Goal: Use online tool/utility: Utilize a website feature to perform a specific function

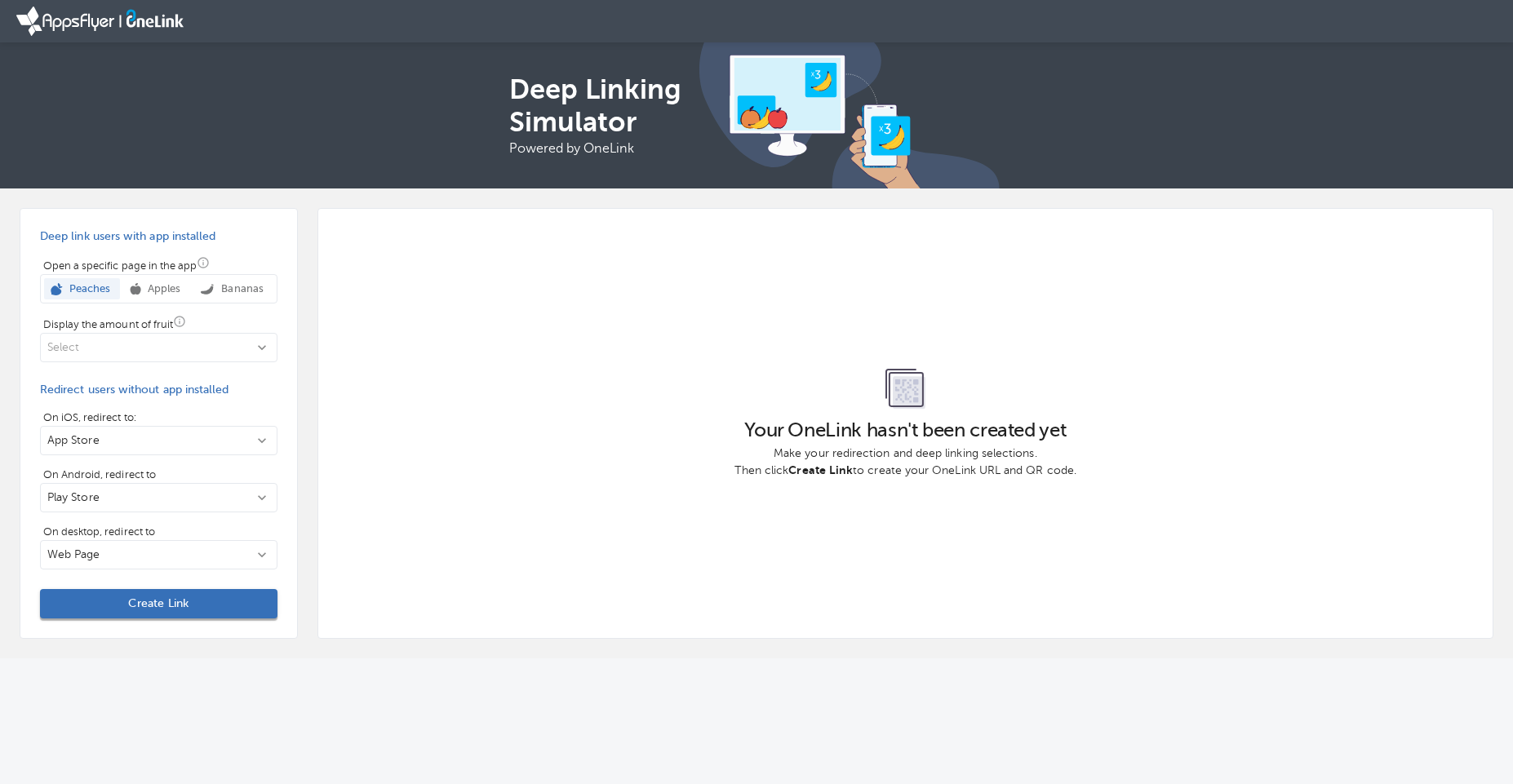
click at [196, 600] on span "Create Link" at bounding box center [159, 603] width 211 height 17
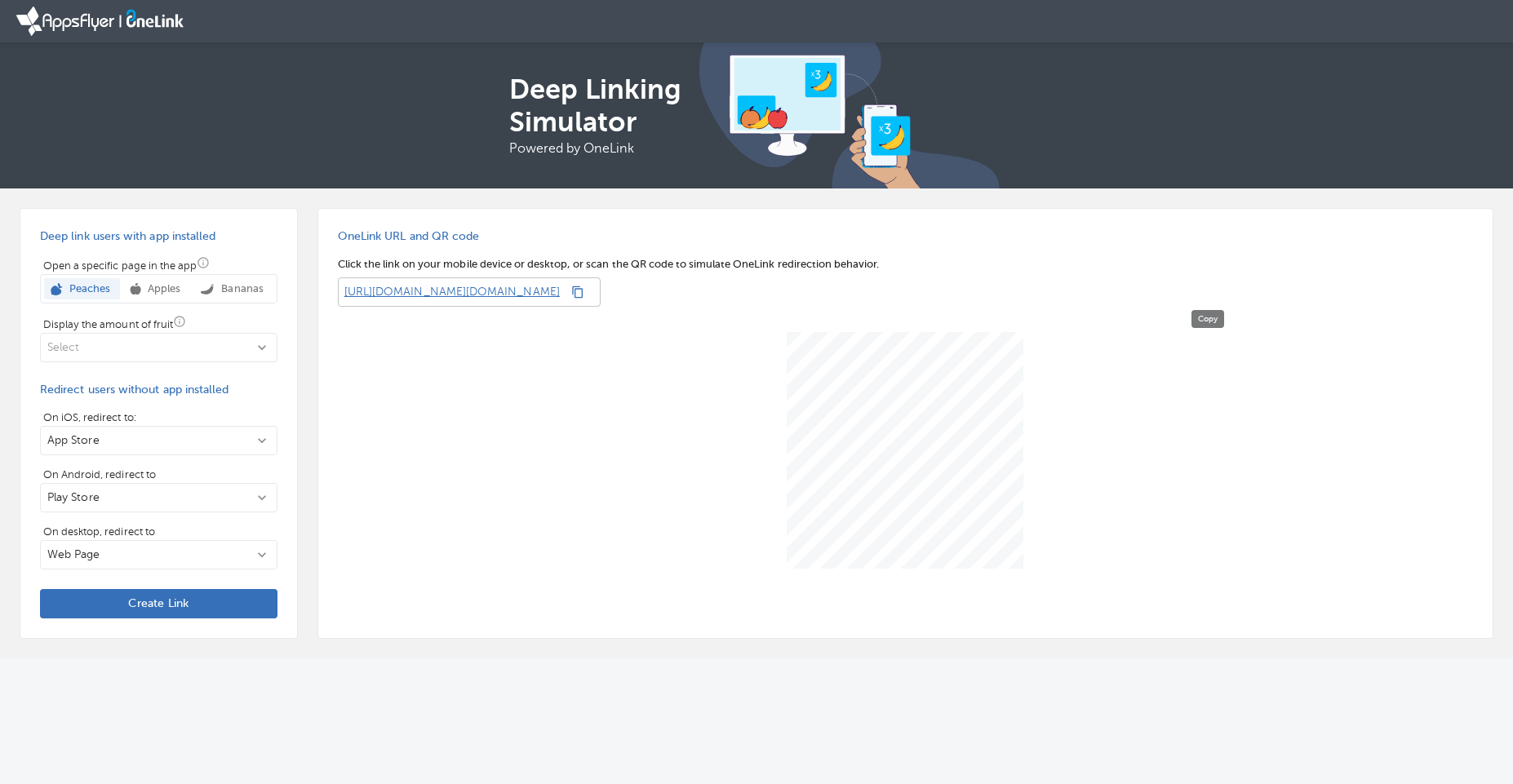
click at [589, 292] on button "button" at bounding box center [577, 291] width 23 height 23
click at [560, 290] on p "[URL][DOMAIN_NAME][DOMAIN_NAME]" at bounding box center [448, 292] width 222 height 30
click at [560, 302] on p "[URL][DOMAIN_NAME][DOMAIN_NAME]" at bounding box center [448, 292] width 222 height 30
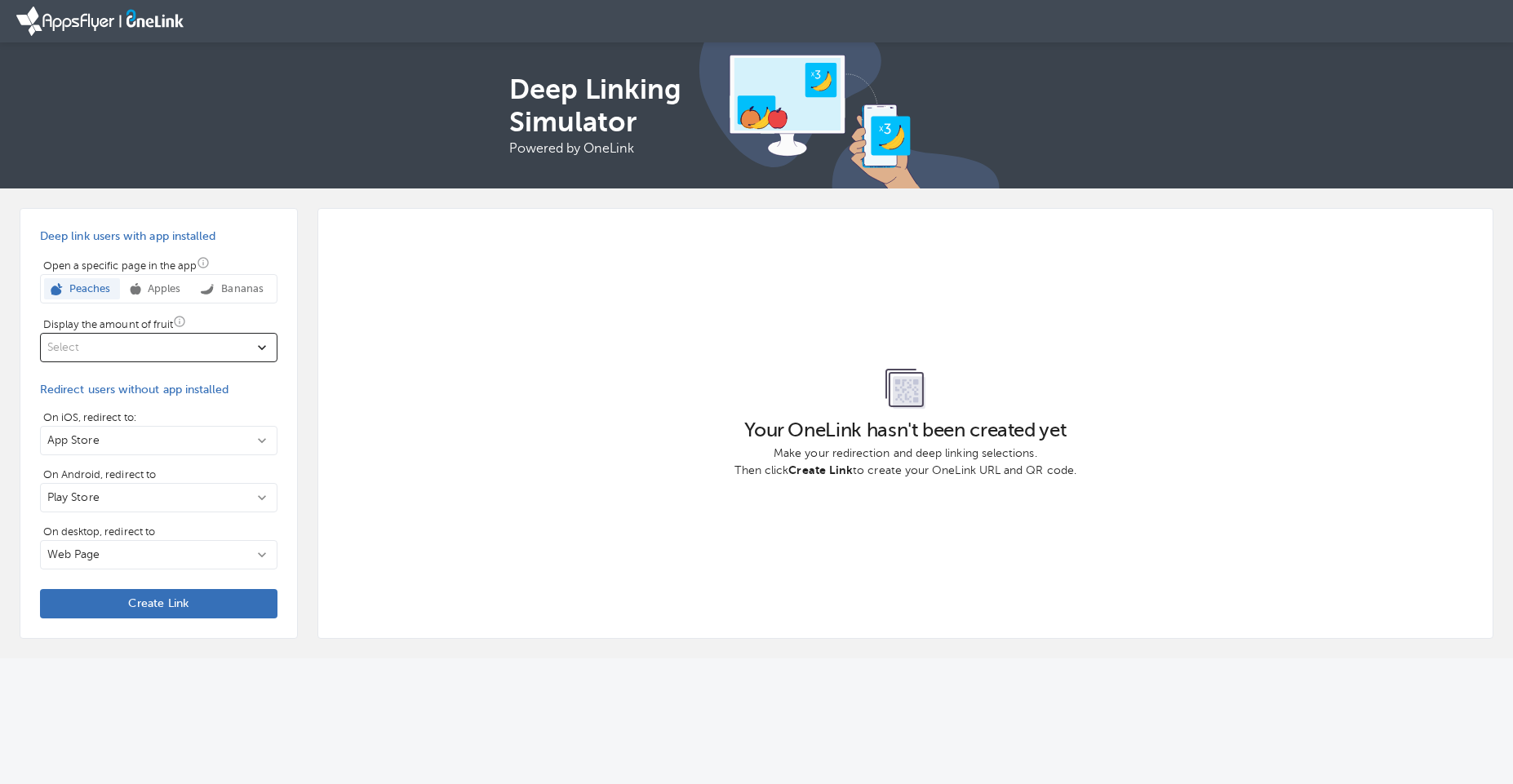
click at [174, 350] on p "Select" at bounding box center [149, 348] width 203 height 17
drag, startPoint x: 174, startPoint y: 350, endPoint x: 174, endPoint y: 331, distance: 19.0
click at [172, 349] on div at bounding box center [756, 392] width 1513 height 784
click at [107, 445] on p "App Store" at bounding box center [149, 440] width 203 height 17
click at [107, 445] on div at bounding box center [756, 392] width 1513 height 784
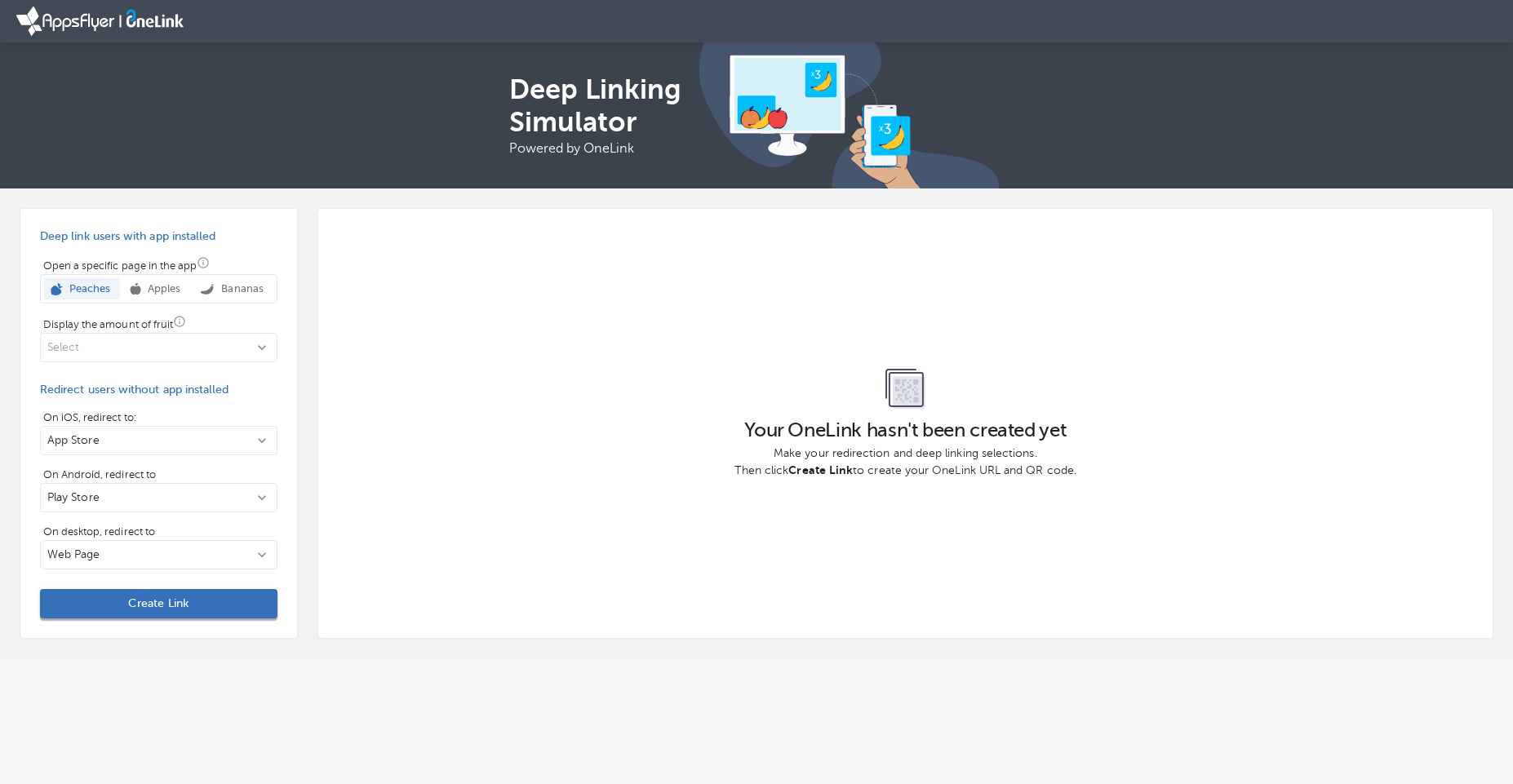
click at [122, 604] on span "Create Link" at bounding box center [159, 603] width 211 height 17
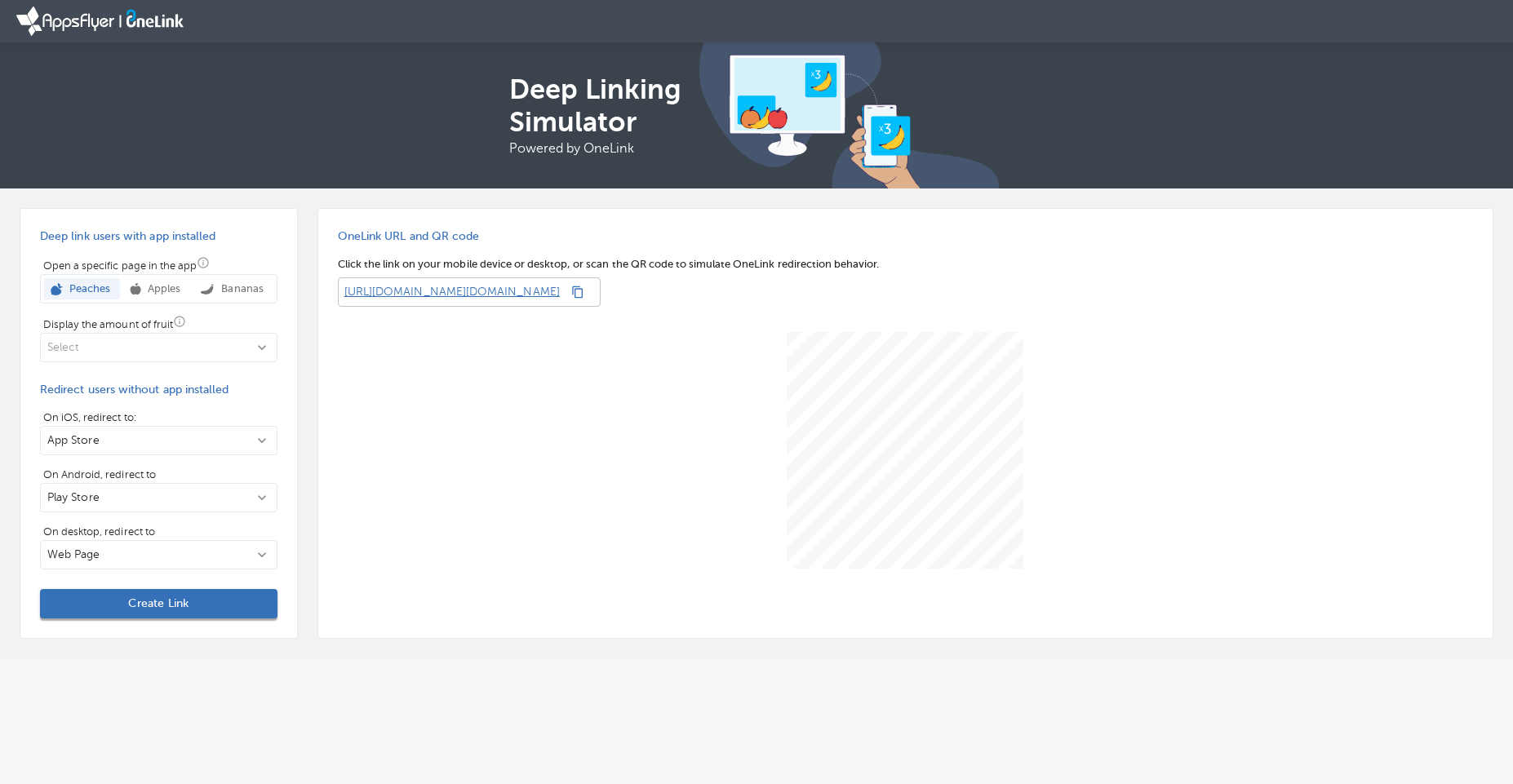
click at [122, 604] on span "Create Link" at bounding box center [159, 603] width 211 height 17
click at [119, 546] on p "Web Page" at bounding box center [149, 554] width 203 height 17
click at [121, 621] on div "Google Search" at bounding box center [89, 624] width 78 height 17
click at [126, 598] on span "Create Link" at bounding box center [159, 603] width 211 height 17
click at [120, 523] on p "On desktop, redirect to" at bounding box center [158, 531] width 237 height 17
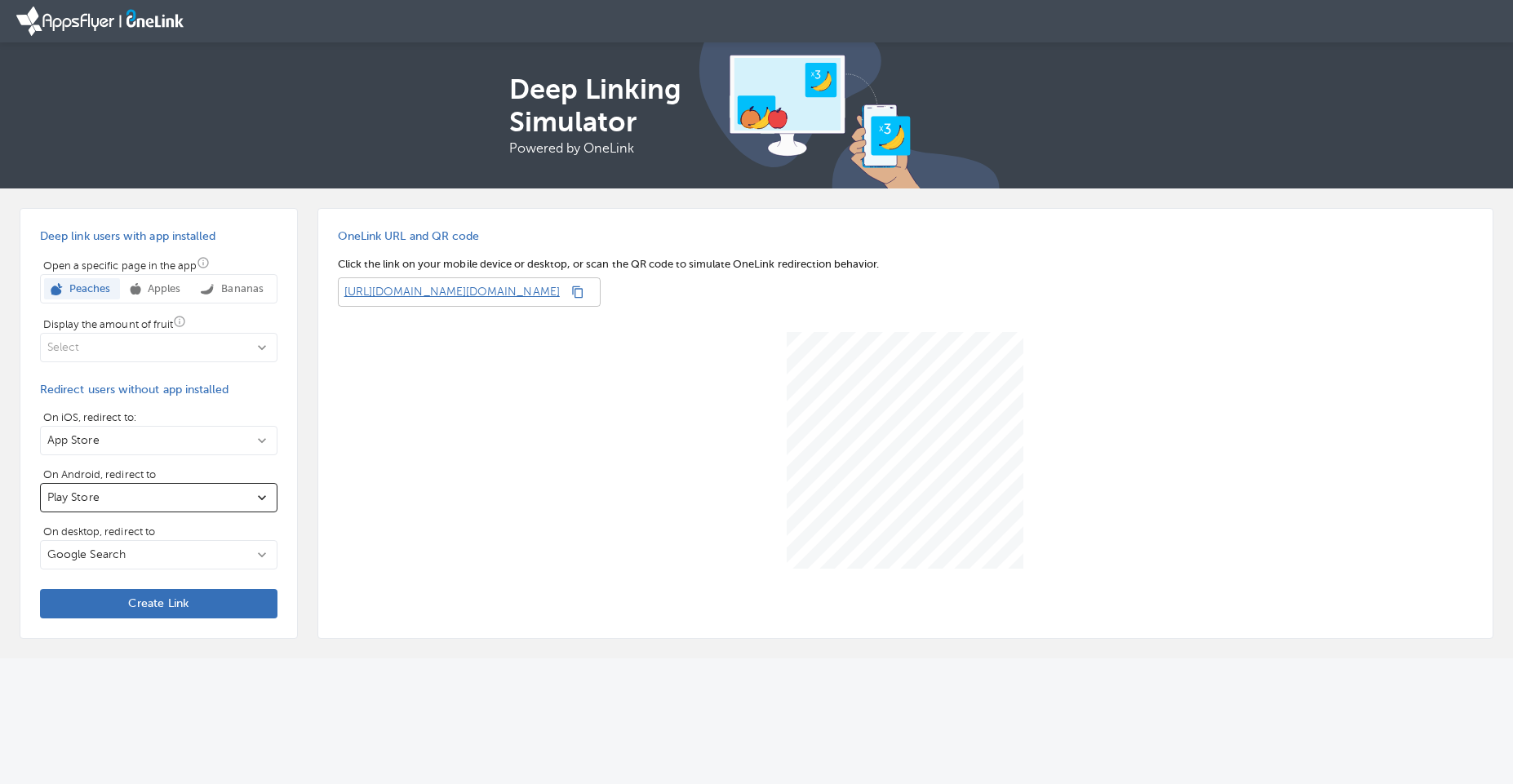
click at [121, 509] on button "Play Store" at bounding box center [158, 498] width 237 height 30
click at [135, 563] on div "Web Page" at bounding box center [150, 567] width 220 height 30
drag, startPoint x: 135, startPoint y: 603, endPoint x: 133, endPoint y: 593, distance: 10.2
click at [134, 603] on span "Create Link" at bounding box center [159, 603] width 211 height 17
drag, startPoint x: 174, startPoint y: 292, endPoint x: 181, endPoint y: 296, distance: 8.1
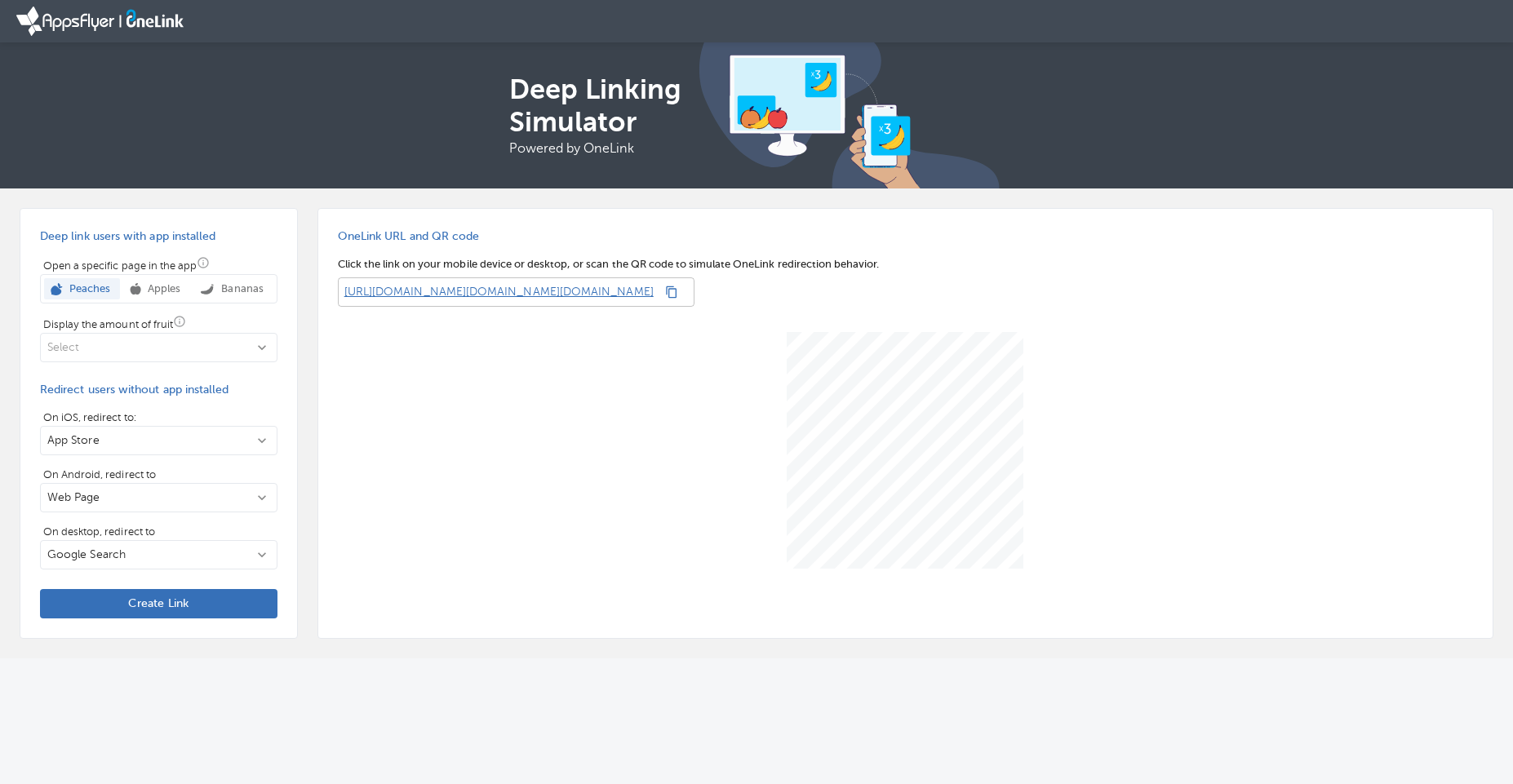
click at [173, 293] on p "Apples" at bounding box center [161, 288] width 40 height 17
click at [208, 331] on p "Display the amount of fruit" at bounding box center [158, 324] width 237 height 18
click at [195, 345] on p "Select" at bounding box center [149, 348] width 203 height 17
click at [109, 382] on div "1" at bounding box center [150, 388] width 220 height 30
click at [129, 447] on p "App Store" at bounding box center [149, 440] width 203 height 17
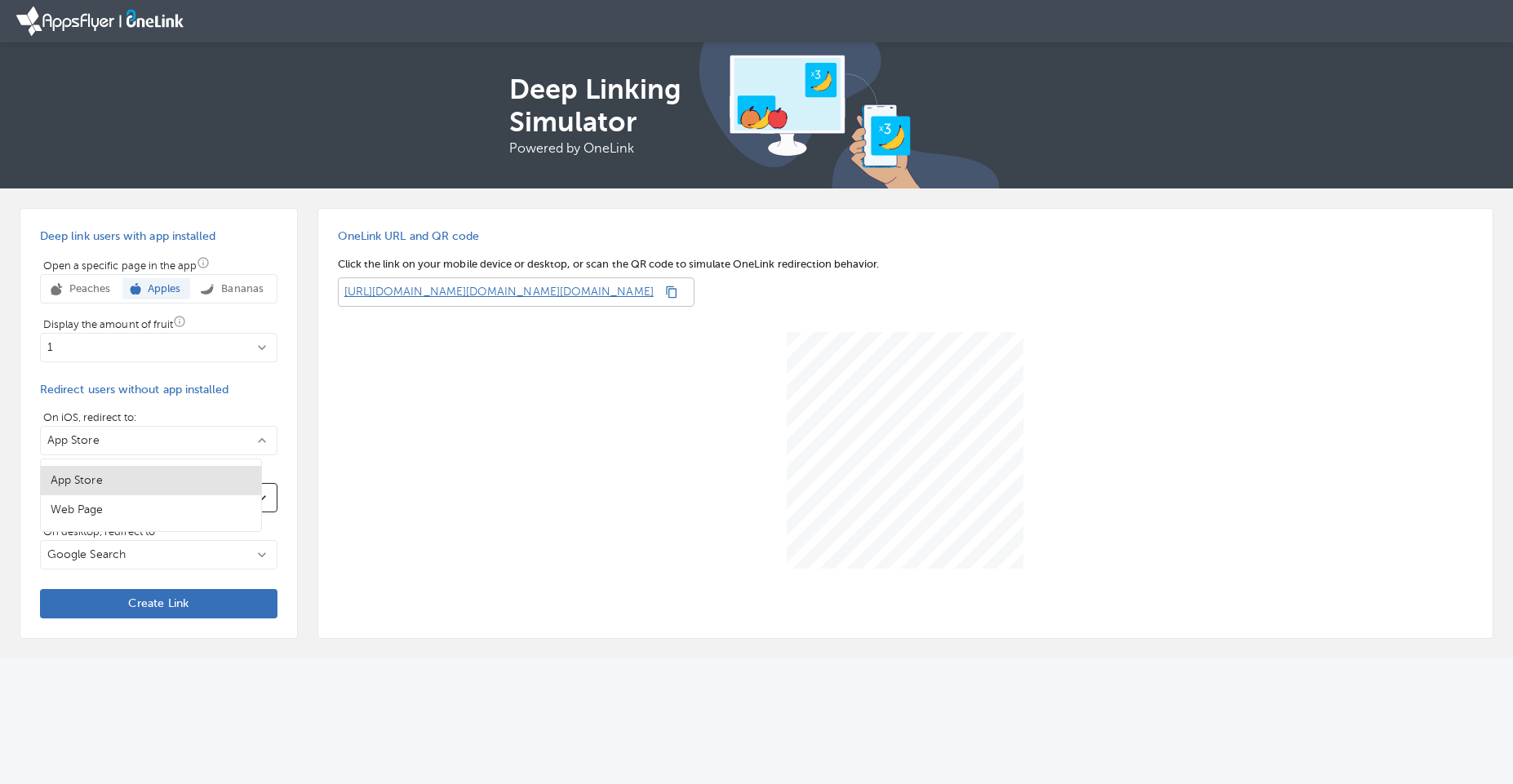
click at [122, 509] on div "Web Page" at bounding box center [150, 510] width 220 height 30
click at [121, 596] on span "Create Link" at bounding box center [159, 603] width 211 height 17
click at [660, 323] on div at bounding box center [905, 450] width 1135 height 287
